Goal: Transaction & Acquisition: Purchase product/service

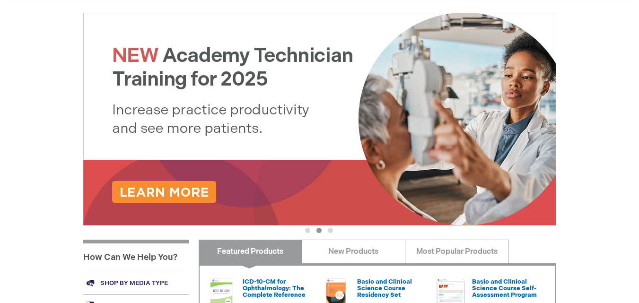
scroll to position [100, 0]
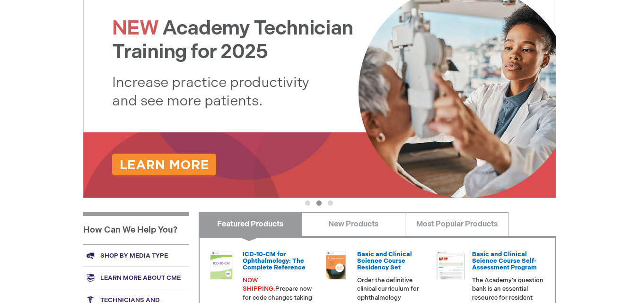
drag, startPoint x: 0, startPoint y: 0, endPoint x: 645, endPoint y: 155, distance: 663.5
click at [638, 155] on html "The store will not work correctly when cookies are disabled. Log In Search My C…" at bounding box center [319, 26] width 639 height 303
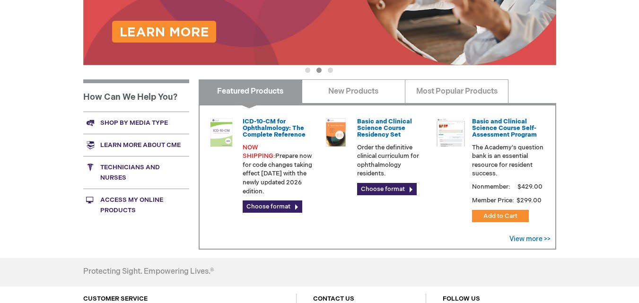
scroll to position [257, 0]
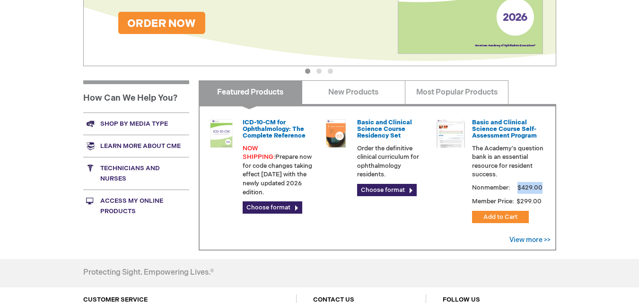
drag, startPoint x: 519, startPoint y: 187, endPoint x: 541, endPoint y: 184, distance: 22.3
click at [541, 184] on span "$429.00" at bounding box center [530, 188] width 28 height 8
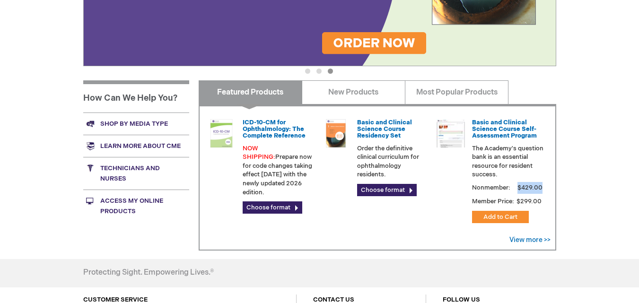
copy span "$429.00"
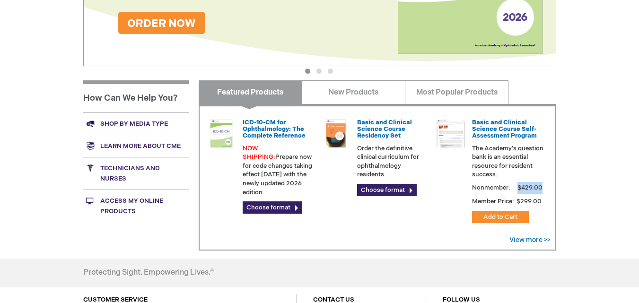
copy span "$429.00"
click at [130, 120] on link "Shop by media type" at bounding box center [136, 123] width 106 height 22
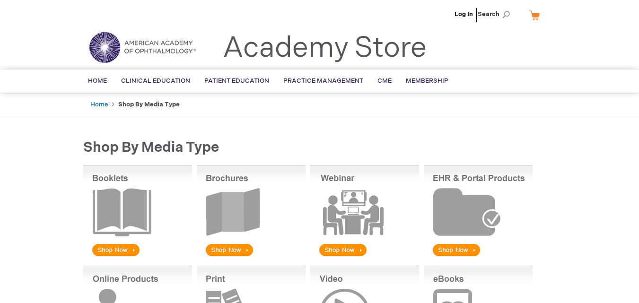
drag, startPoint x: 644, startPoint y: 109, endPoint x: 645, endPoint y: 32, distance: 77.5
click at [638, 32] on html "The store will not work correctly when cookies are disabled. Log In Search My C…" at bounding box center [319, 151] width 639 height 303
